Goal: Task Accomplishment & Management: Use online tool/utility

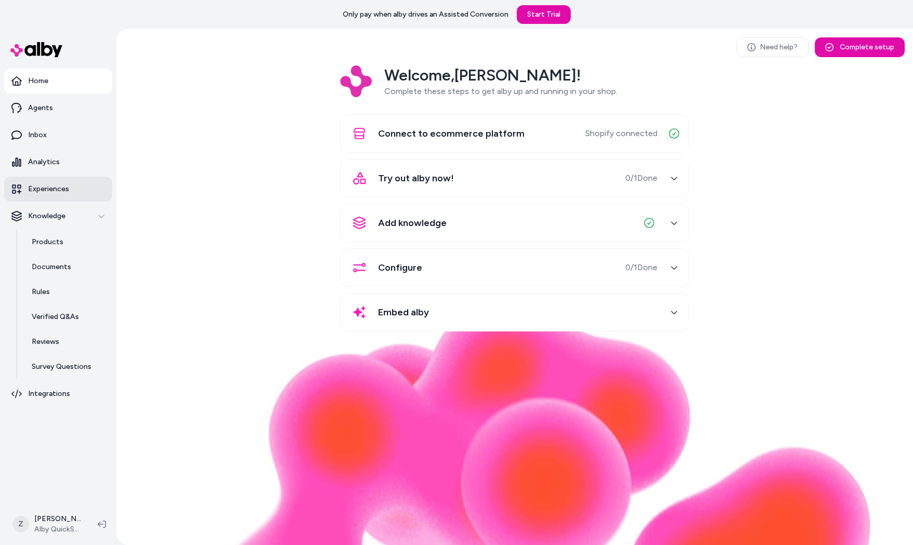
click at [9, 193] on link "Experiences" at bounding box center [58, 189] width 108 height 25
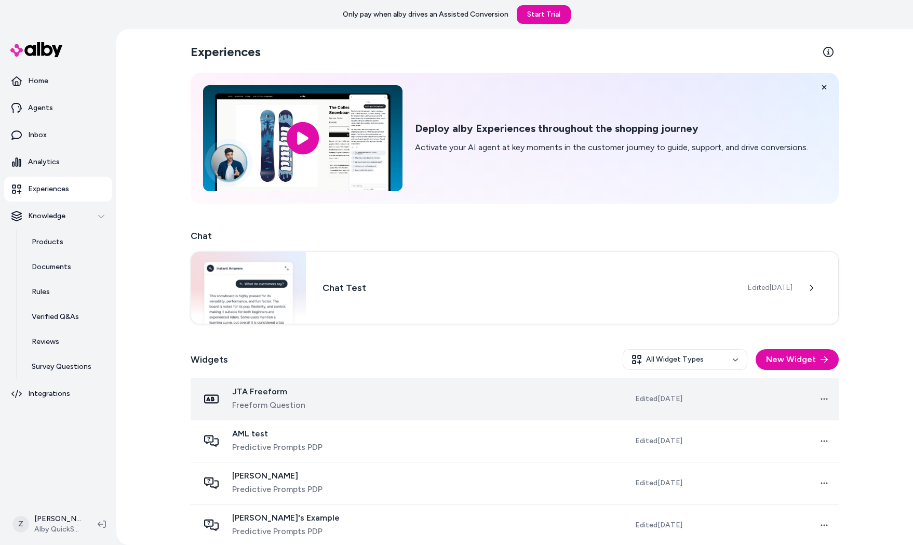
click at [367, 405] on div "JTA Freeform Freeform Question" at bounding box center [306, 398] width 215 height 25
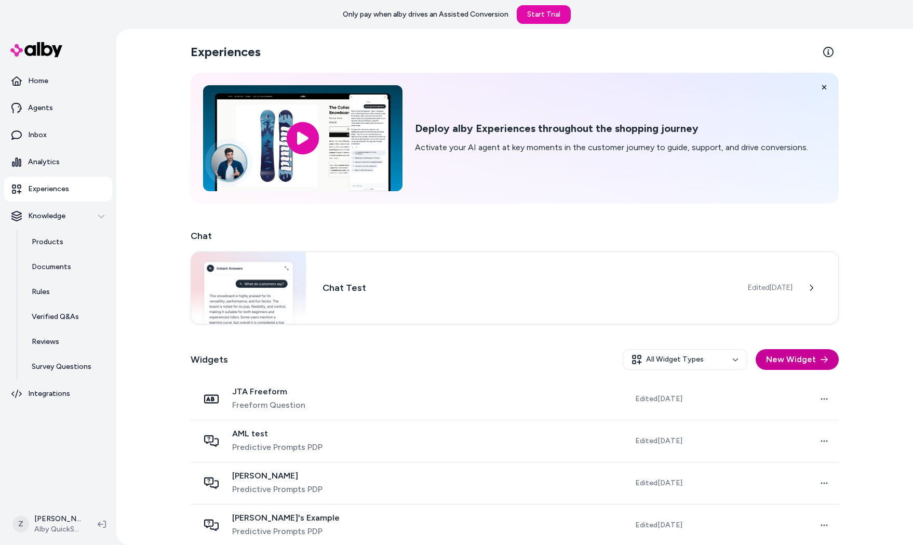
click at [770, 357] on button "New Widget" at bounding box center [796, 359] width 83 height 21
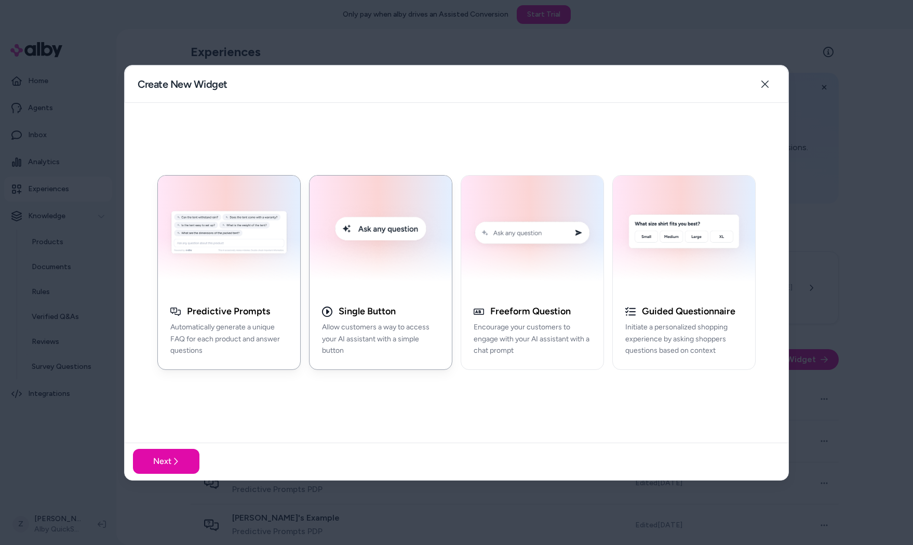
click at [382, 284] on img "button" at bounding box center [381, 234] width 130 height 105
click at [166, 458] on button "Next" at bounding box center [166, 461] width 66 height 25
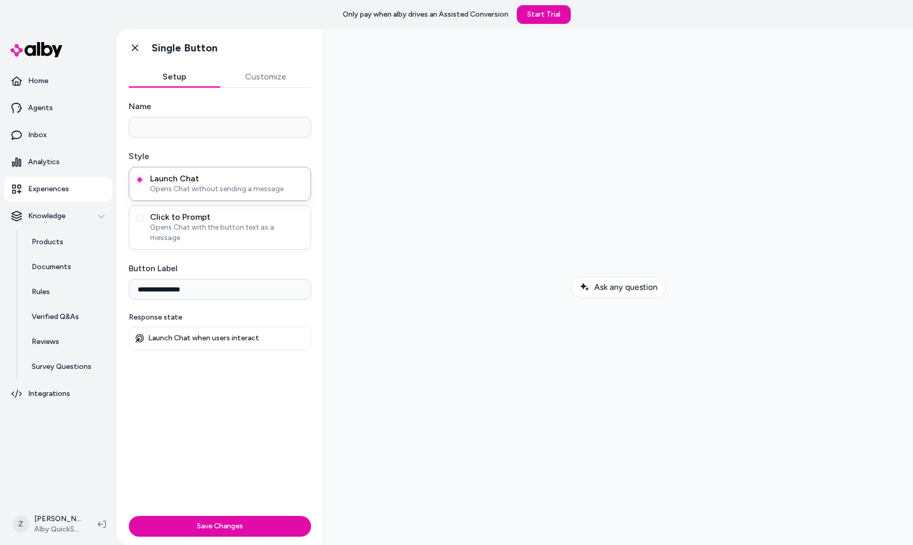
click at [188, 219] on span "Click to Prompt" at bounding box center [227, 217] width 154 height 10
click at [144, 219] on button "Click to Prompt Opens Chat with the button text as a message" at bounding box center [140, 218] width 8 height 8
click at [209, 188] on span "Opens Chat without sending a message" at bounding box center [227, 189] width 154 height 10
click at [144, 184] on button "Launch Chat Opens Chat without sending a message" at bounding box center [140, 179] width 8 height 8
click at [213, 219] on span "Click to Prompt" at bounding box center [227, 217] width 154 height 10
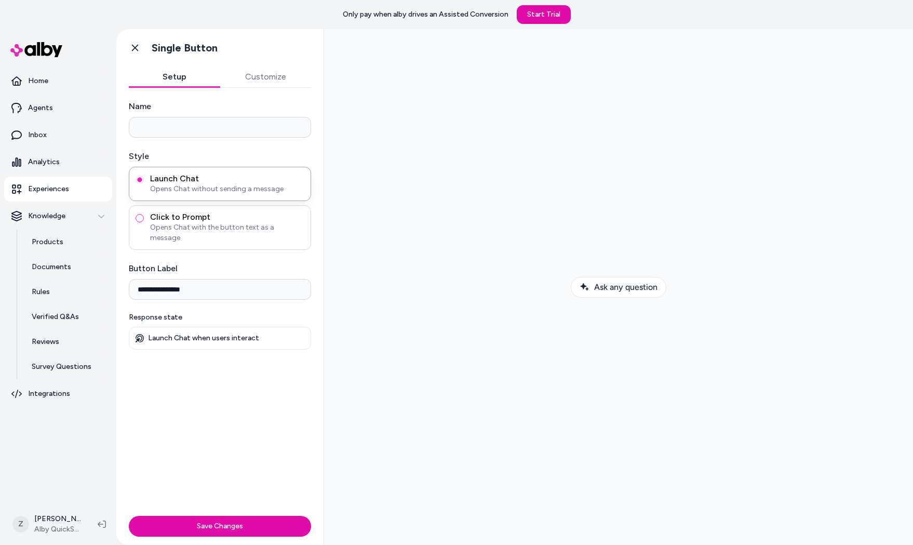
click at [144, 219] on button "Click to Prompt Opens Chat with the button text as a message" at bounding box center [140, 218] width 8 height 8
click at [166, 329] on input "Initial message sent to alby" at bounding box center [220, 339] width 182 height 21
type input "*"
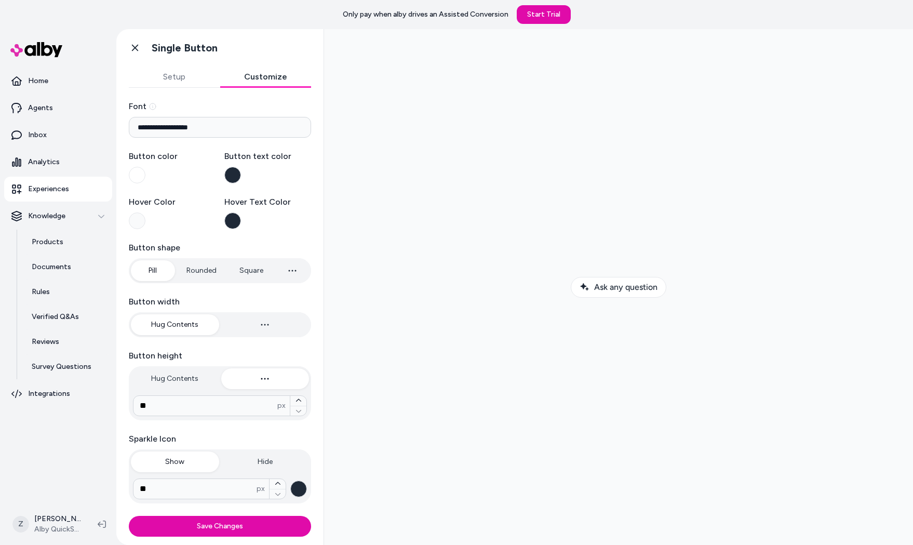
click at [286, 83] on button "Customize" at bounding box center [265, 76] width 91 height 21
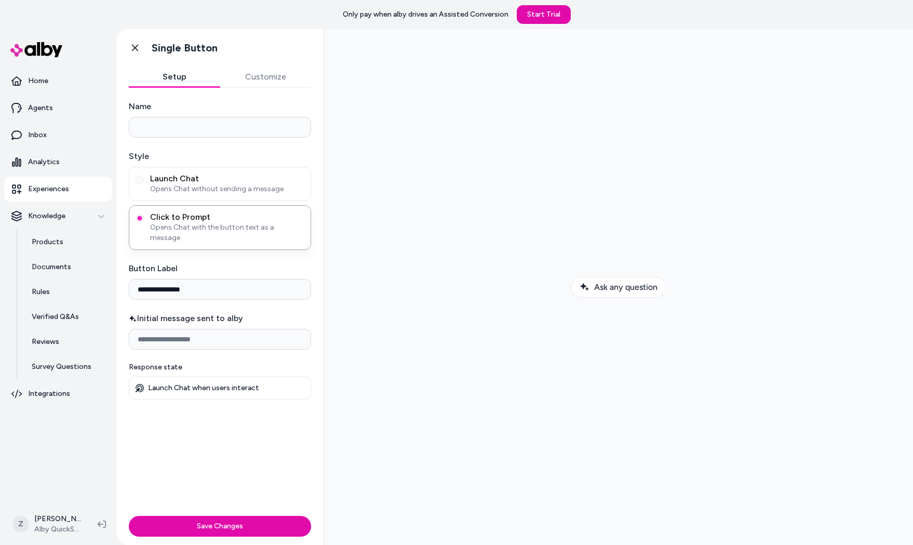
click at [174, 79] on button "Setup" at bounding box center [174, 76] width 91 height 21
click at [179, 330] on input "Initial message sent to alby" at bounding box center [220, 339] width 182 height 21
type input "*"
type input "**********"
click at [162, 128] on input "Name" at bounding box center [220, 127] width 182 height 21
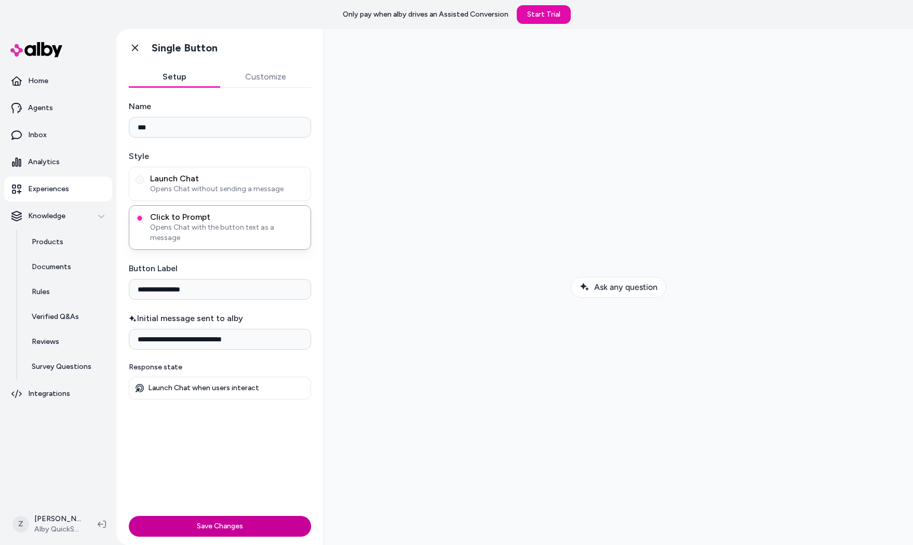
type input "***"
click at [256, 528] on button "Save Changes" at bounding box center [220, 526] width 182 height 21
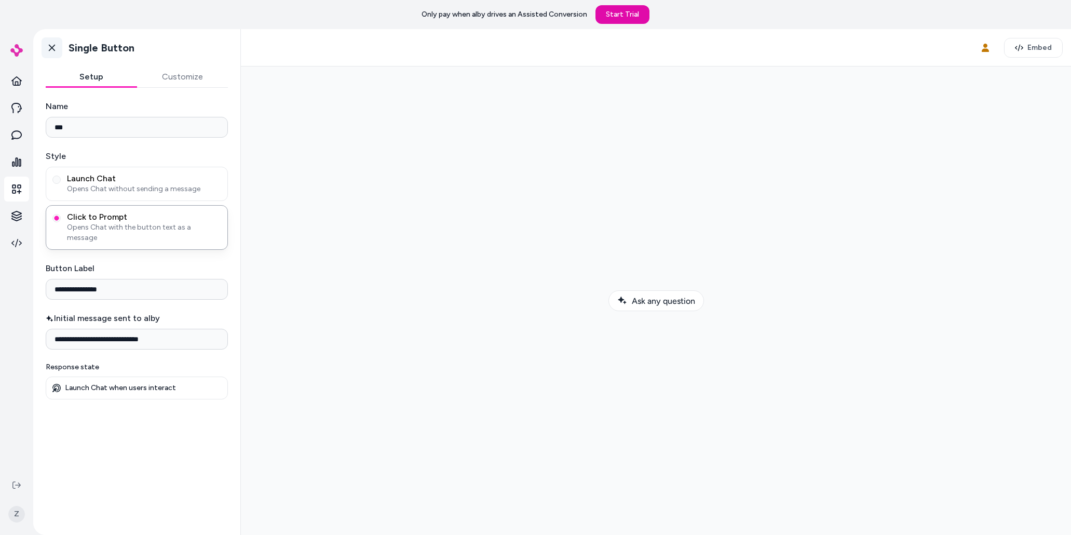
click at [57, 46] on link "Go back" at bounding box center [52, 47] width 21 height 21
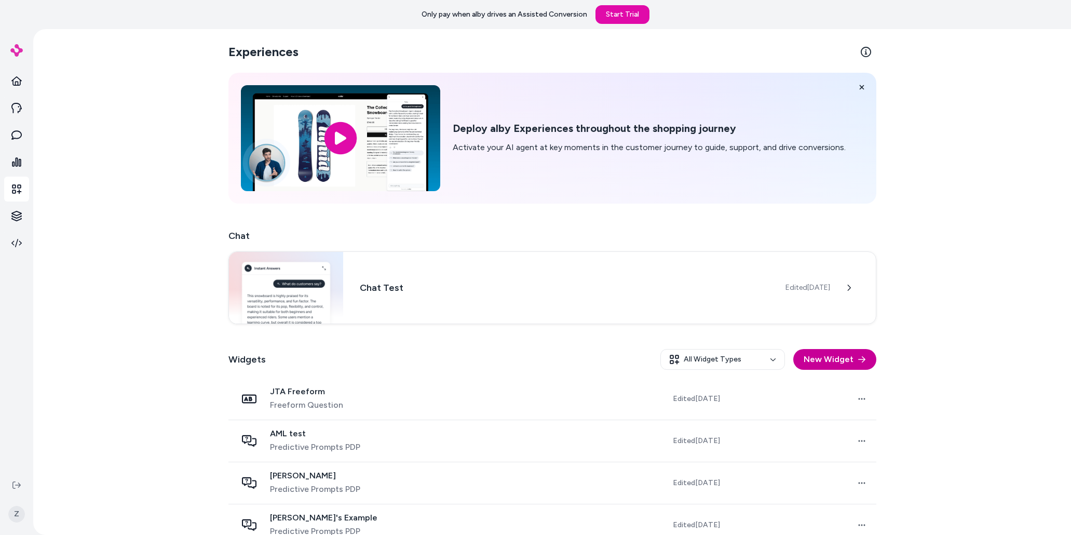
click at [821, 367] on button "New Widget" at bounding box center [834, 359] width 83 height 21
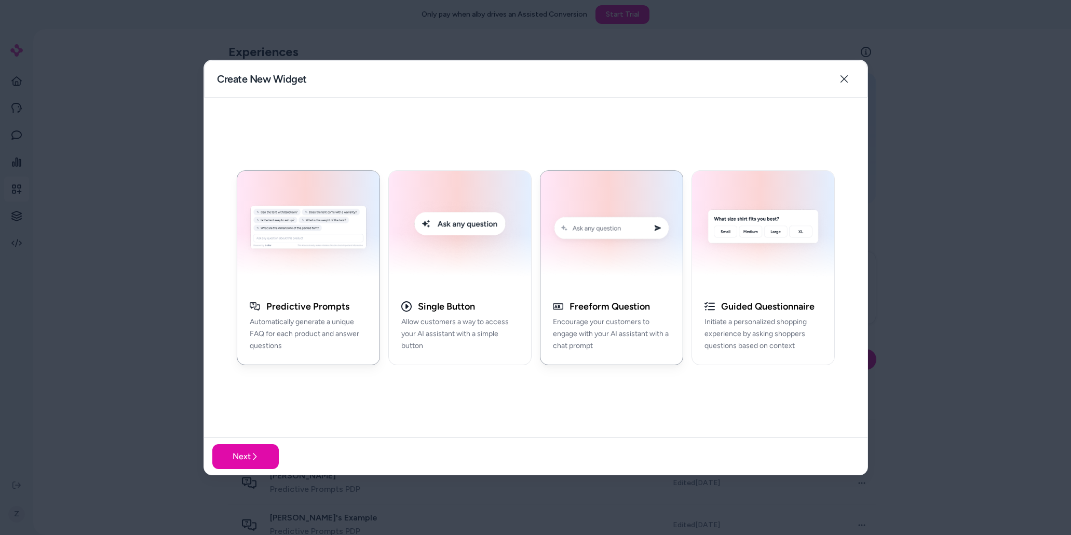
click at [598, 307] on h3 "Freeform Question" at bounding box center [610, 307] width 80 height 12
click at [256, 451] on button "Next" at bounding box center [245, 456] width 66 height 25
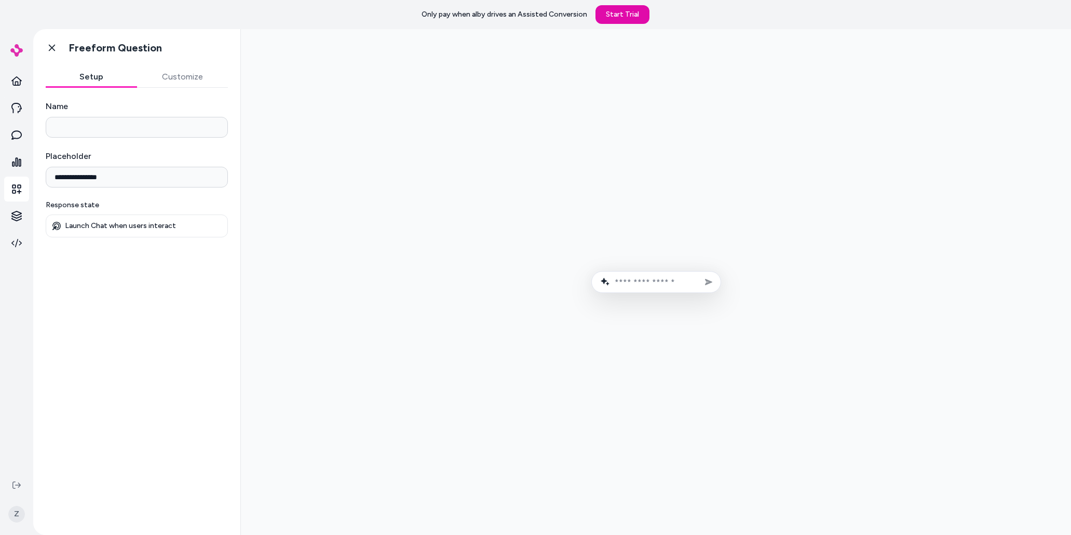
click at [164, 77] on button "Customize" at bounding box center [182, 76] width 91 height 21
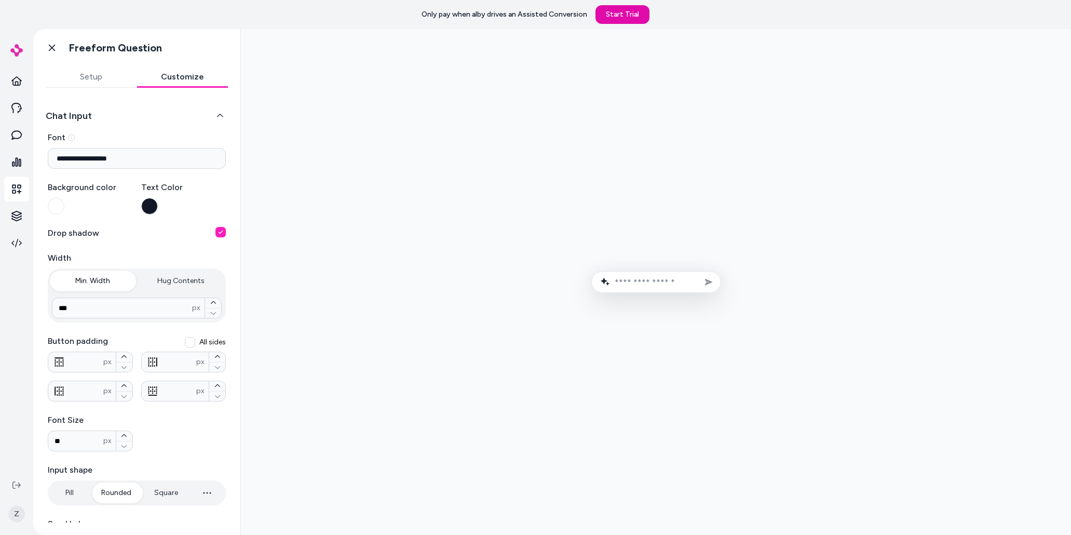
click at [151, 200] on button "button" at bounding box center [149, 206] width 17 height 17
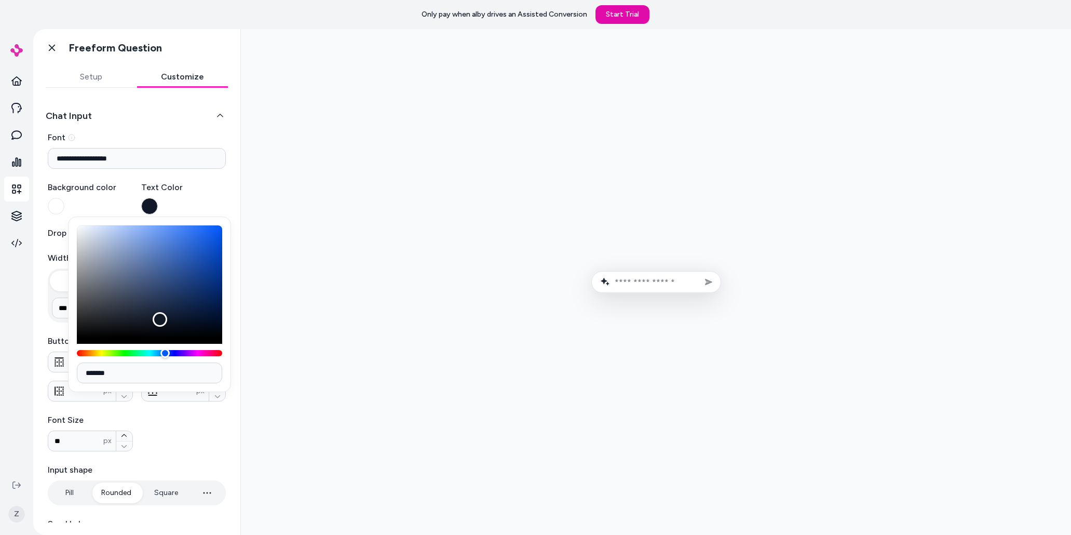
click at [88, 262] on div "Color" at bounding box center [149, 281] width 145 height 112
click at [92, 246] on div "Color" at bounding box center [149, 281] width 145 height 112
drag, startPoint x: 92, startPoint y: 237, endPoint x: 86, endPoint y: 233, distance: 7.5
click at [86, 233] on div "Color" at bounding box center [149, 281] width 145 height 112
type input "*******"
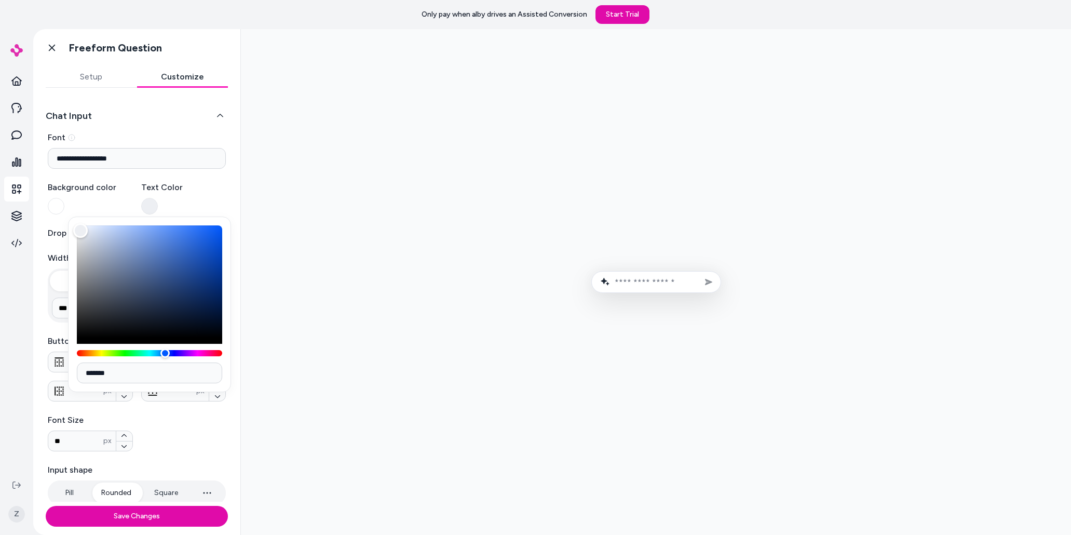
drag, startPoint x: 86, startPoint y: 233, endPoint x: 80, endPoint y: 231, distance: 5.6
click at [80, 231] on div "Color" at bounding box center [80, 230] width 15 height 15
click at [64, 209] on div "Background color" at bounding box center [90, 197] width 85 height 33
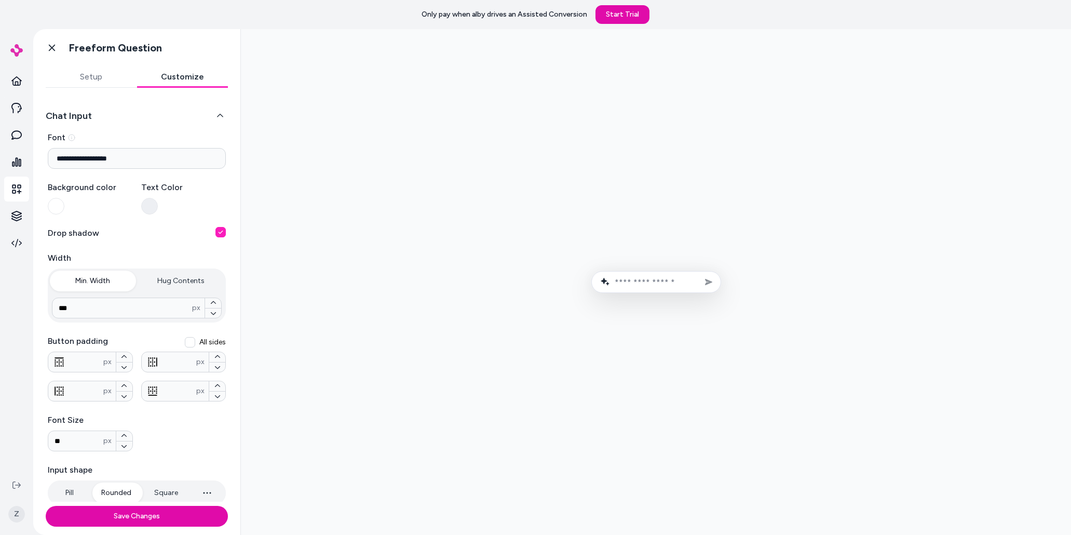
click at [61, 208] on button "button" at bounding box center [56, 206] width 17 height 17
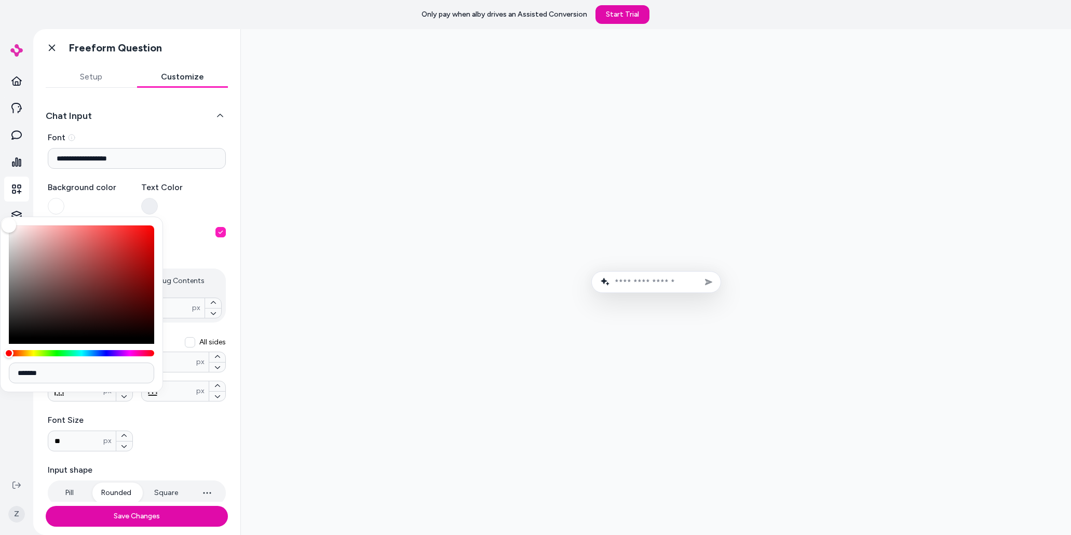
type input "*******"
click at [119, 266] on div "Color" at bounding box center [81, 281] width 145 height 112
click at [194, 218] on div "**********" at bounding box center [137, 359] width 178 height 457
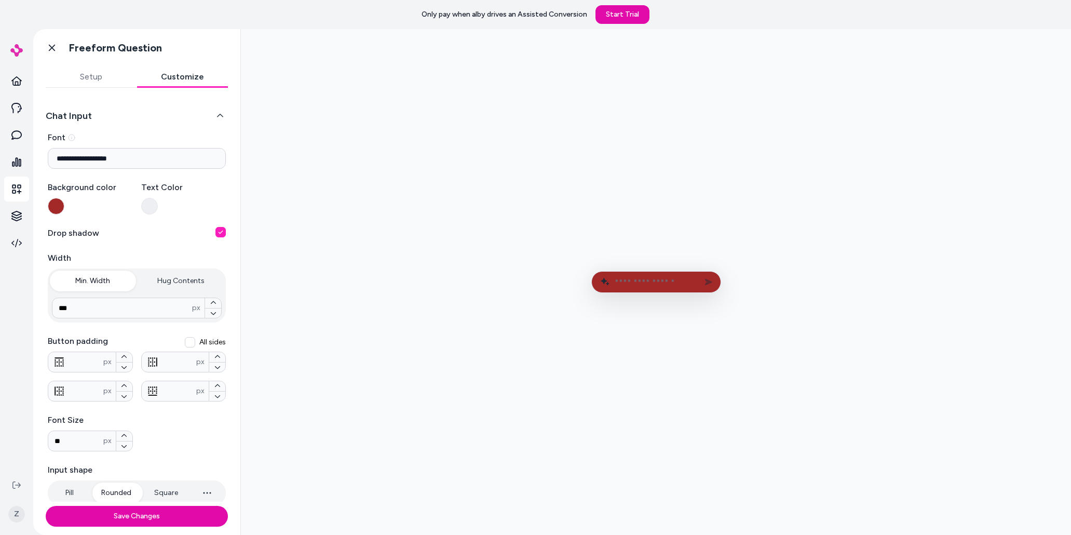
click at [150, 213] on button "button" at bounding box center [149, 206] width 17 height 17
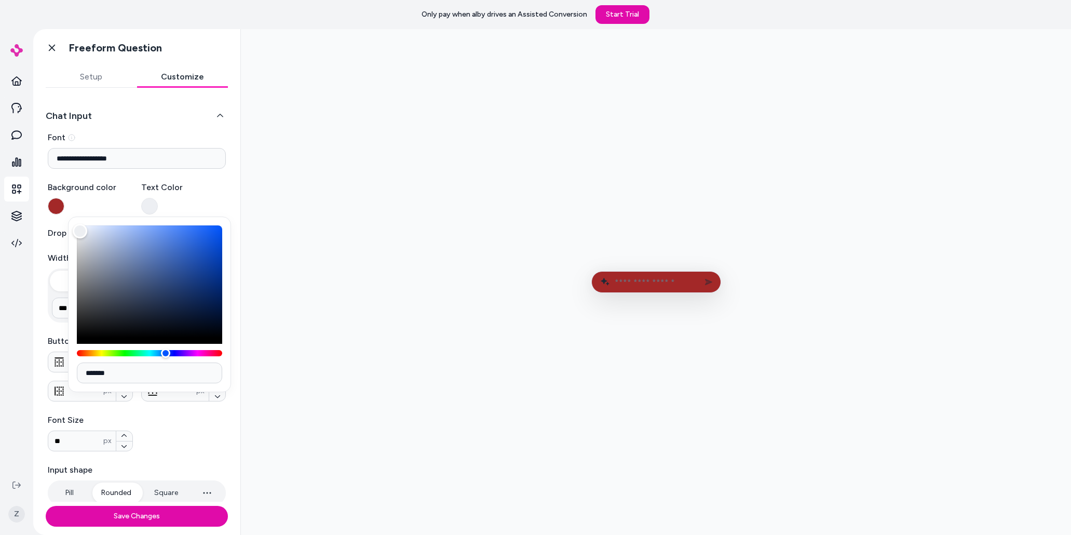
click at [703, 289] on form at bounding box center [656, 282] width 130 height 22
click at [617, 279] on input "text" at bounding box center [664, 282] width 98 height 10
type input "*"
click at [148, 179] on div "**********" at bounding box center [137, 359] width 178 height 457
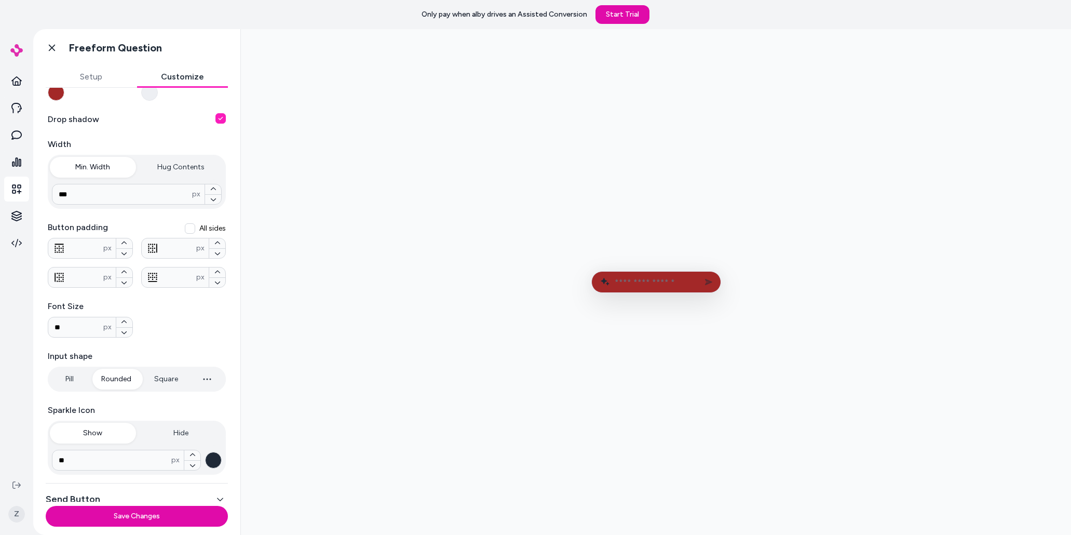
scroll to position [127, 0]
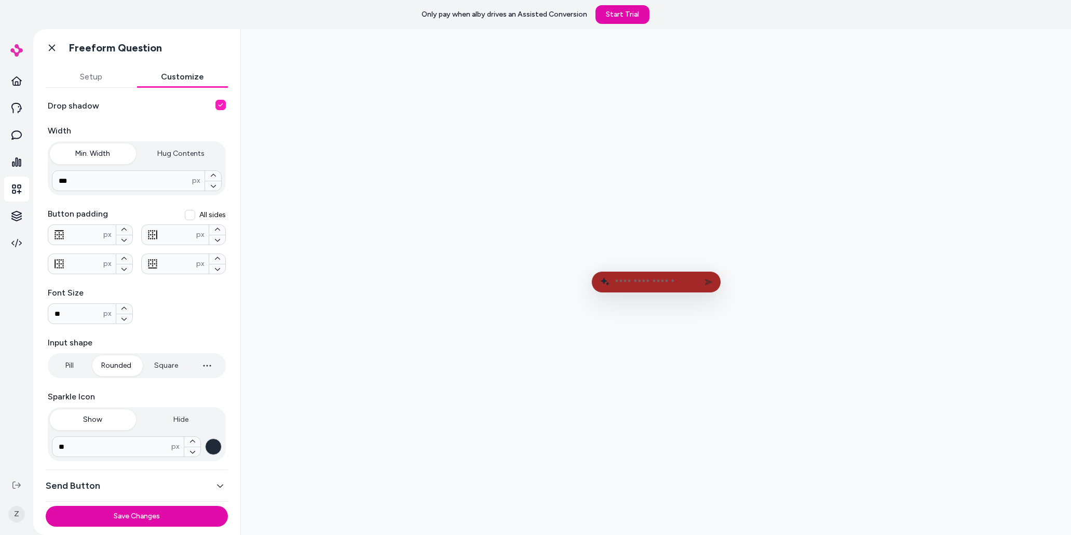
click at [220, 490] on button "Send Button" at bounding box center [137, 485] width 182 height 15
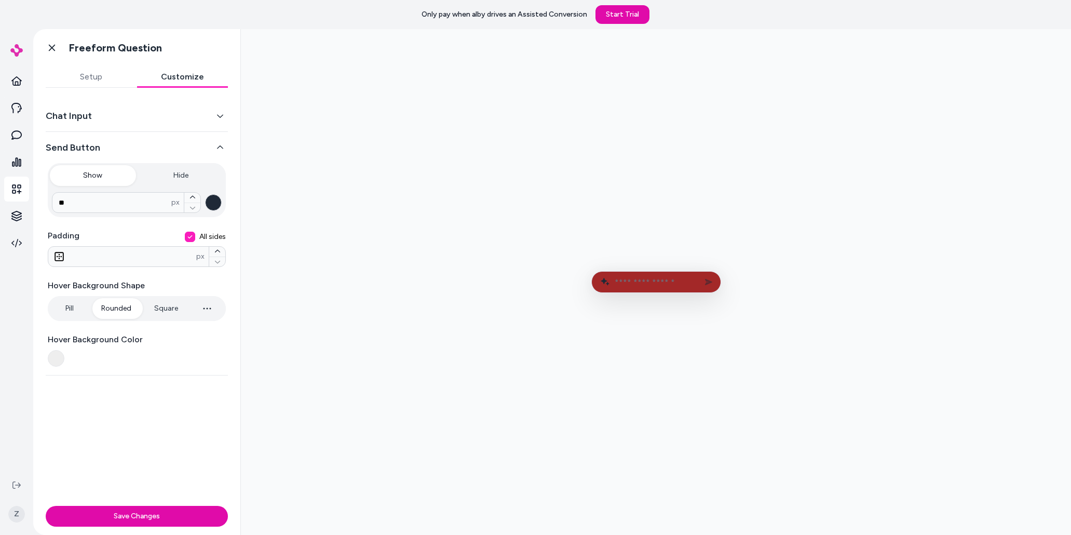
click at [96, 364] on div "Hover Background Color" at bounding box center [137, 349] width 178 height 33
click at [51, 357] on button "button" at bounding box center [56, 358] width 17 height 17
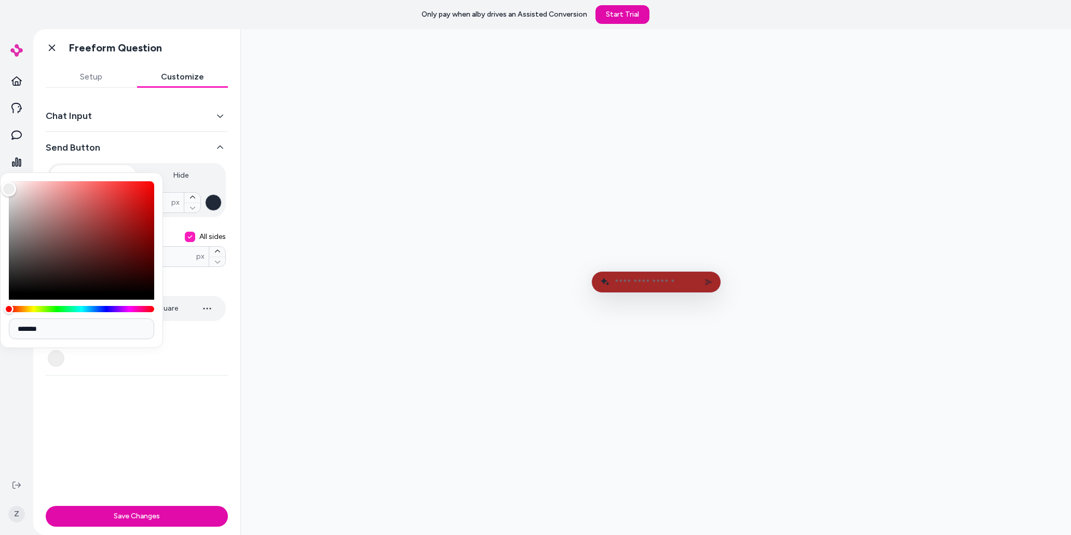
click at [100, 283] on div "Color" at bounding box center [81, 237] width 145 height 112
drag, startPoint x: 47, startPoint y: 253, endPoint x: 21, endPoint y: 223, distance: 39.8
click at [46, 252] on div "Color" at bounding box center [81, 237] width 145 height 112
type input "*******"
drag, startPoint x: 19, startPoint y: 221, endPoint x: 29, endPoint y: 247, distance: 28.1
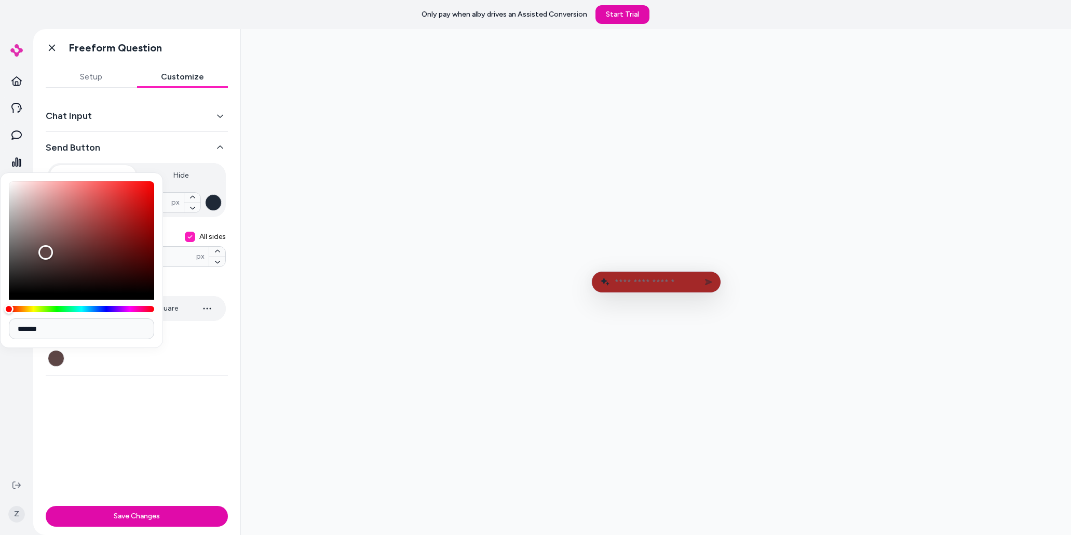
click at [19, 221] on div "Color" at bounding box center [81, 237] width 145 height 112
click at [44, 386] on div "Chat Input Send Button Show Hide ** px Padding All sides * px Hover Background …" at bounding box center [136, 295] width 207 height 414
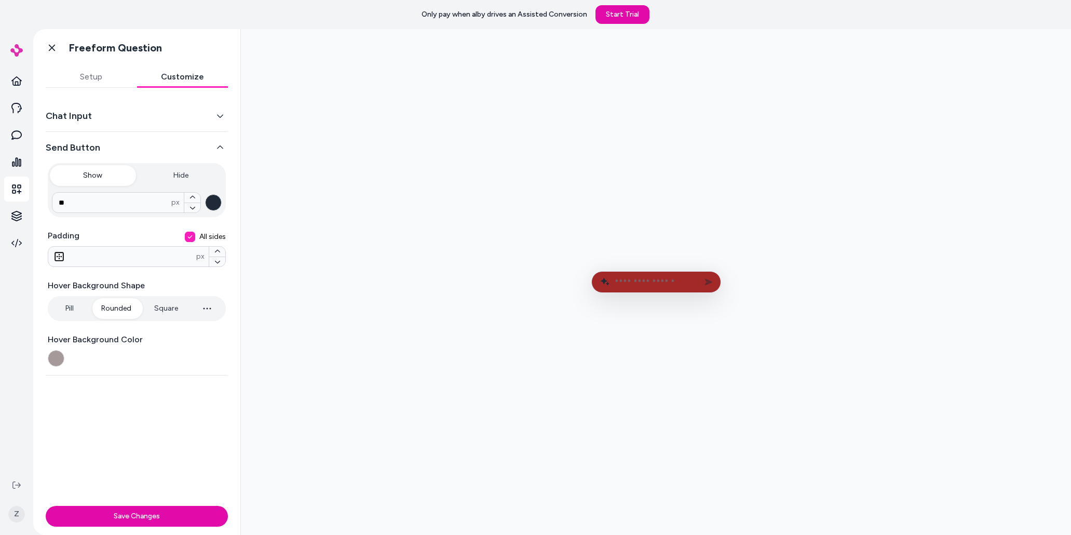
click at [225, 152] on button "Send Button" at bounding box center [137, 147] width 182 height 15
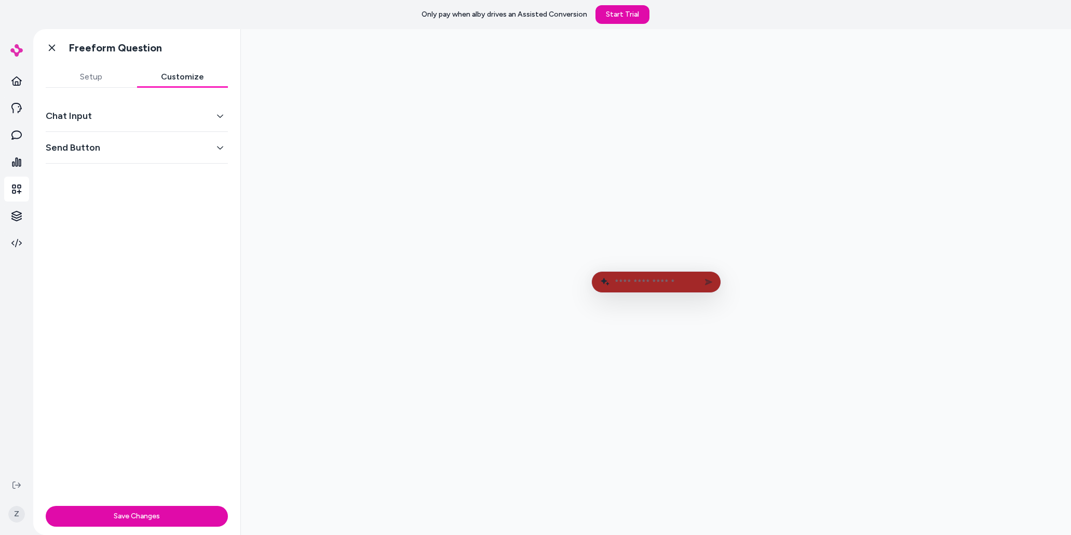
click at [210, 116] on button "Chat Input" at bounding box center [137, 116] width 182 height 15
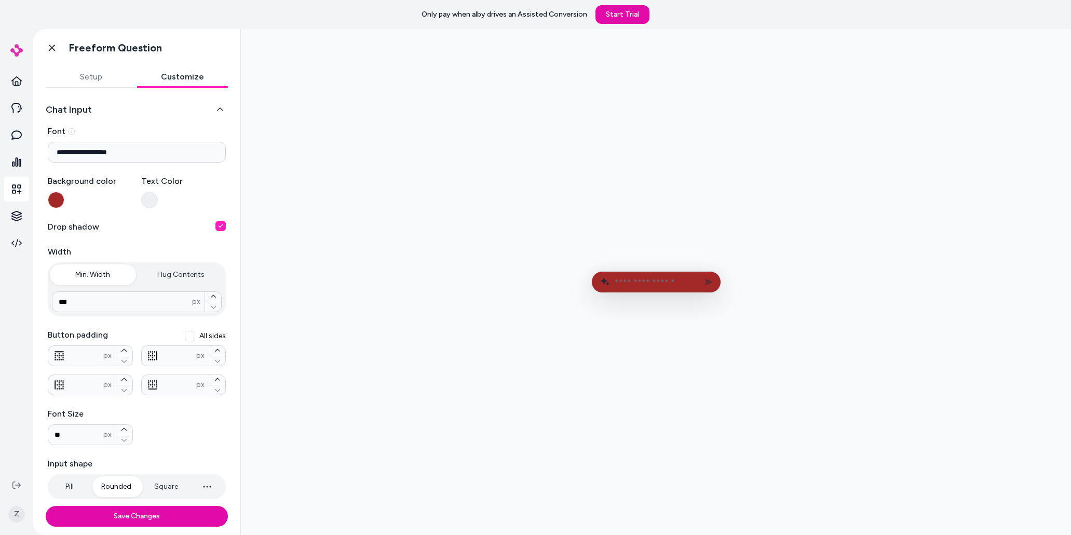
scroll to position [20, 0]
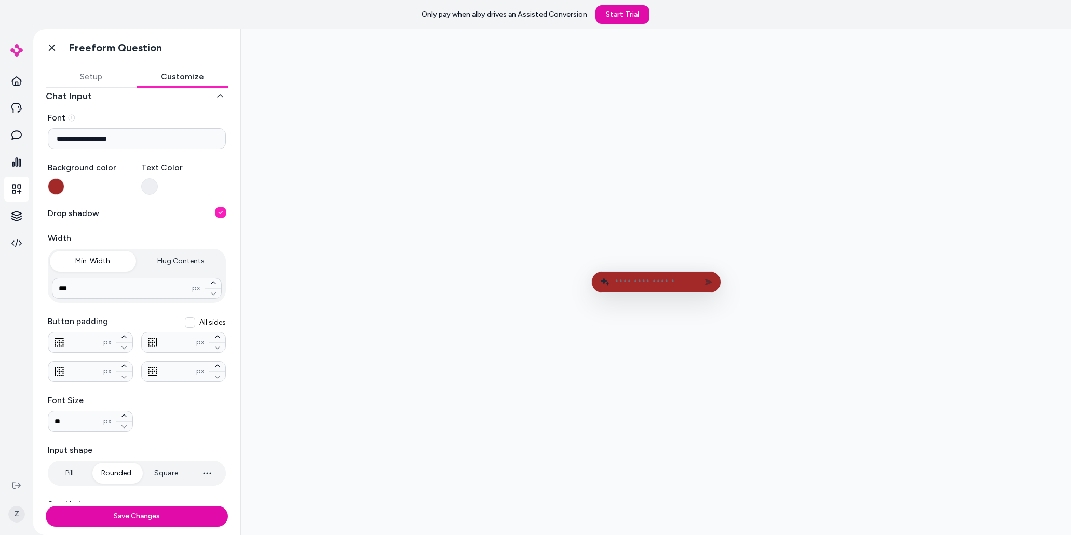
click at [225, 212] on button "button" at bounding box center [220, 212] width 10 height 10
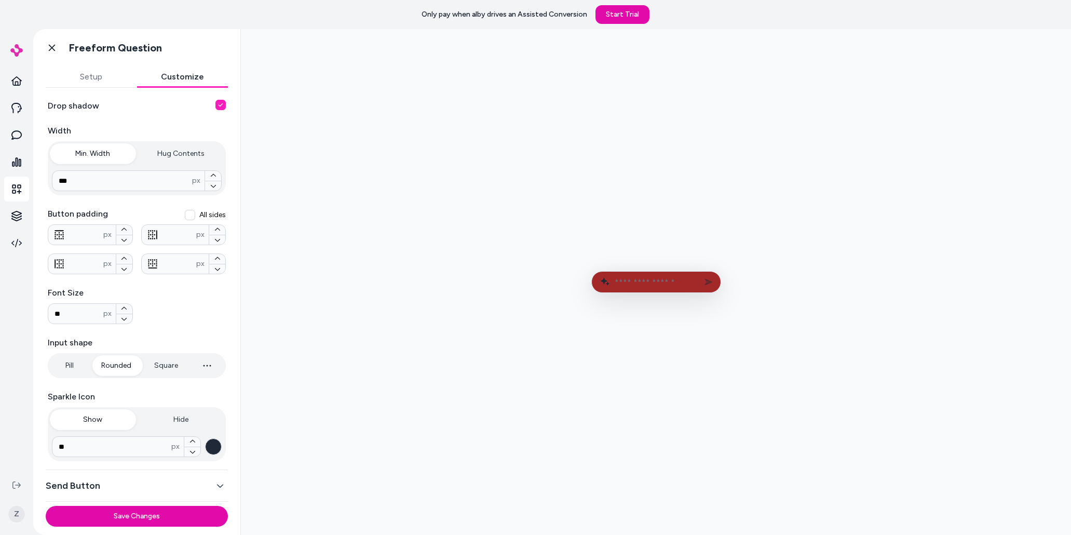
click at [631, 281] on input "text" at bounding box center [664, 282] width 98 height 10
click at [643, 283] on input "text" at bounding box center [664, 282] width 98 height 10
click at [589, 326] on div at bounding box center [656, 281] width 814 height 489
click at [622, 282] on input "text" at bounding box center [664, 282] width 98 height 10
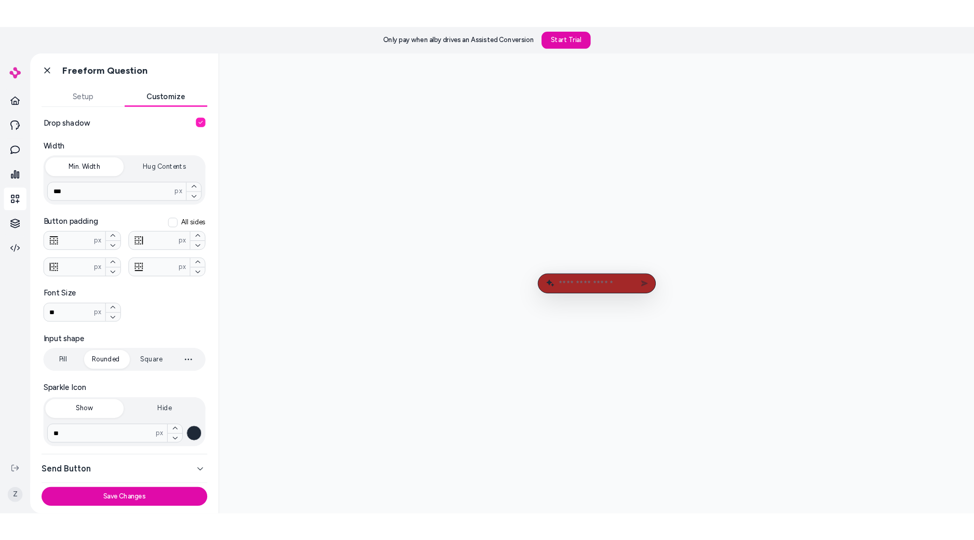
scroll to position [0, 0]
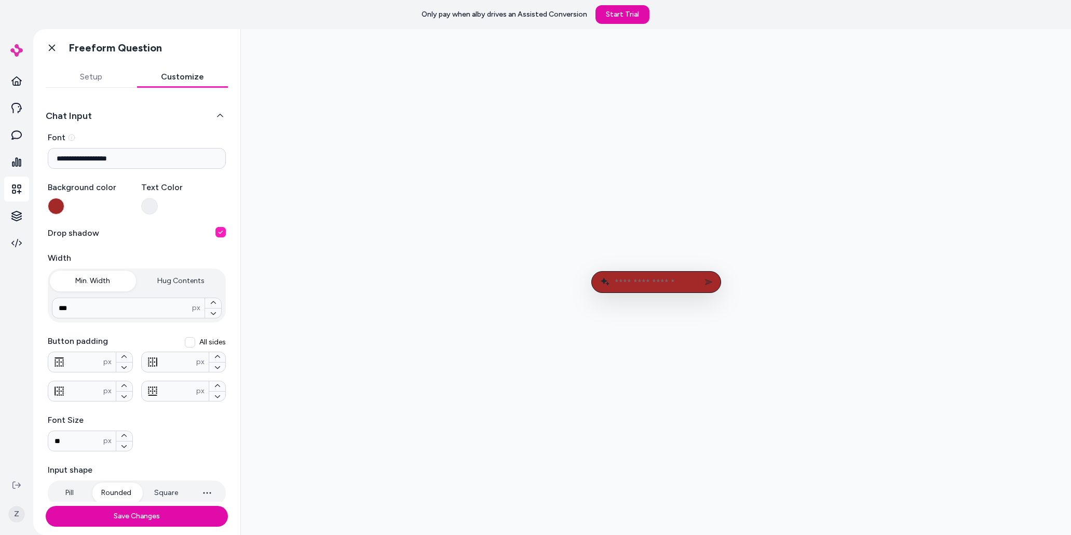
click at [58, 210] on button "button" at bounding box center [56, 206] width 17 height 17
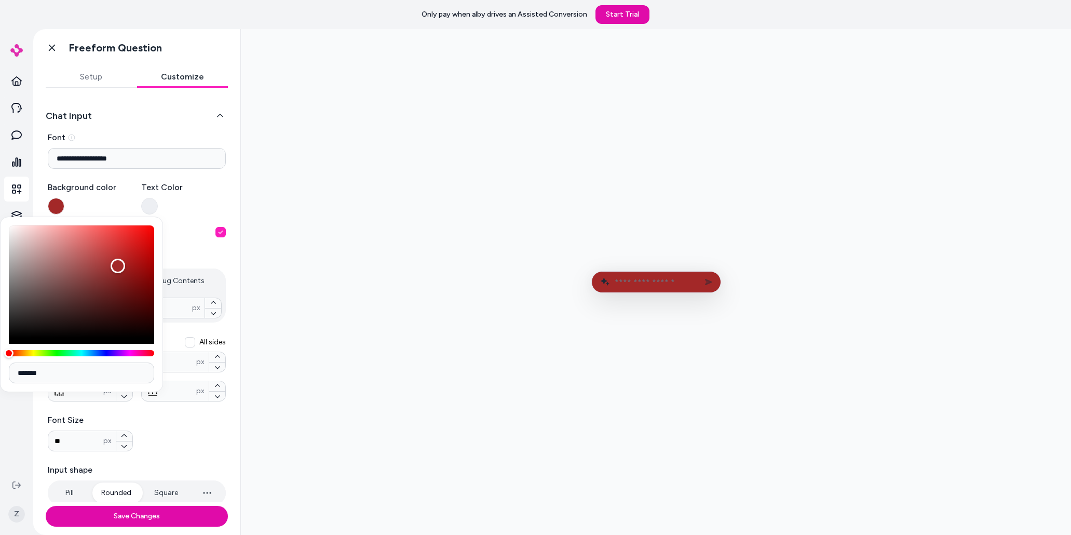
click at [76, 372] on input "*******" at bounding box center [81, 372] width 145 height 21
paste input
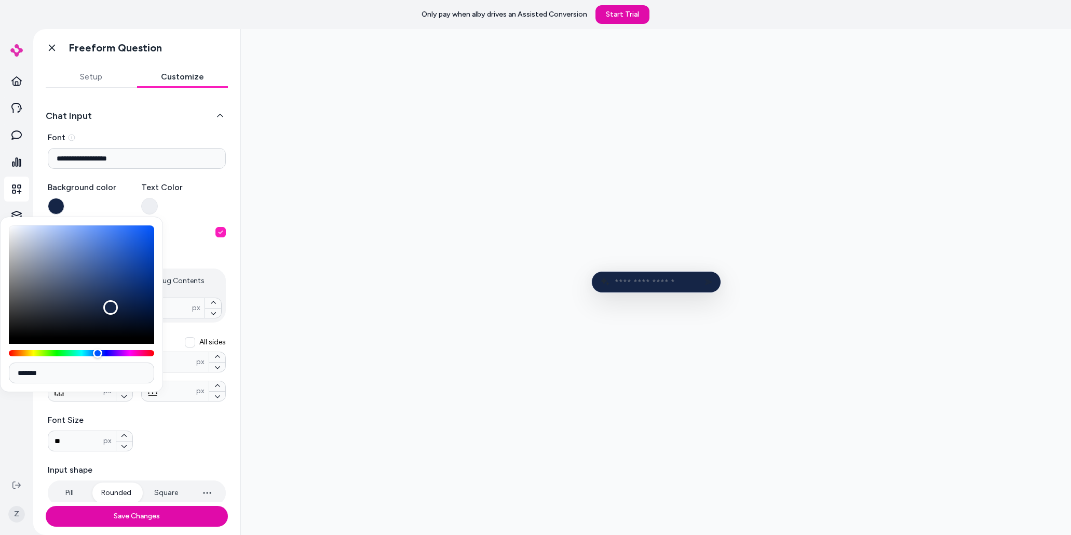
type input "*******"
click at [373, 361] on div at bounding box center [656, 281] width 814 height 489
click at [553, 255] on div at bounding box center [656, 281] width 814 height 489
drag, startPoint x: 457, startPoint y: 205, endPoint x: 266, endPoint y: 183, distance: 191.8
click at [453, 205] on div at bounding box center [656, 281] width 814 height 489
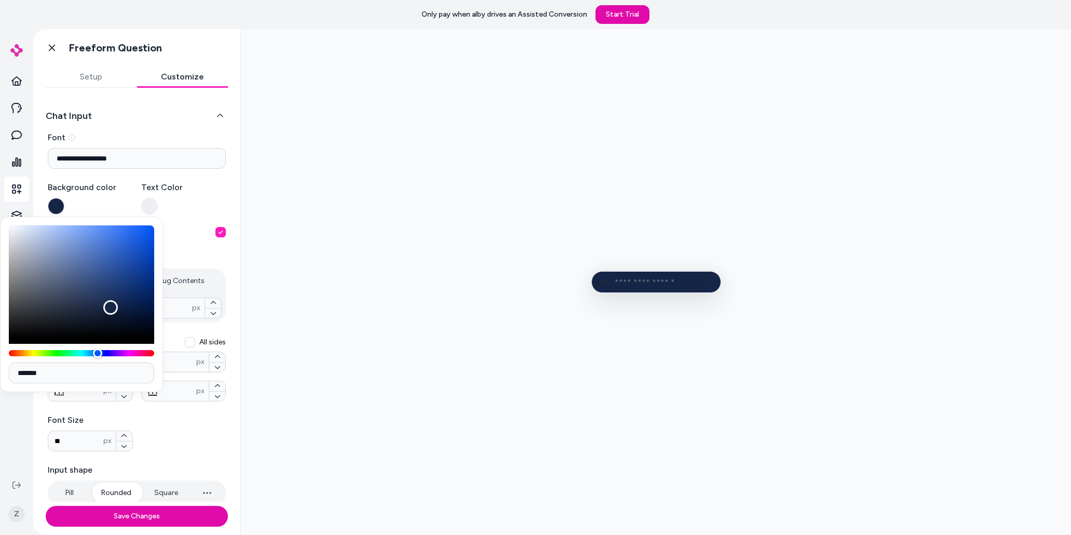
click at [95, 91] on div "**********" at bounding box center [136, 295] width 207 height 414
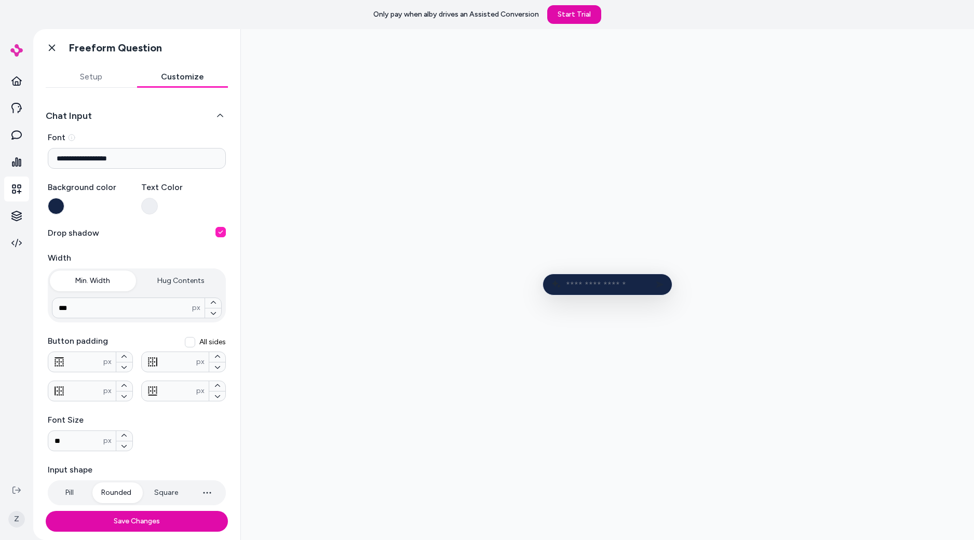
click at [606, 285] on input "text" at bounding box center [615, 285] width 98 height 10
type input "********"
